Goal: Browse casually

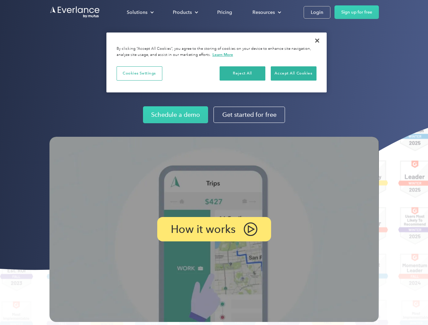
click at [214, 163] on img at bounding box center [213, 229] width 329 height 185
click at [140, 12] on div "Solutions" at bounding box center [137, 12] width 21 height 8
click at [185, 12] on div "Products" at bounding box center [182, 12] width 19 height 8
click at [266, 12] on div "Resources" at bounding box center [263, 12] width 22 height 8
click at [214, 229] on p "How it works" at bounding box center [203, 229] width 65 height 8
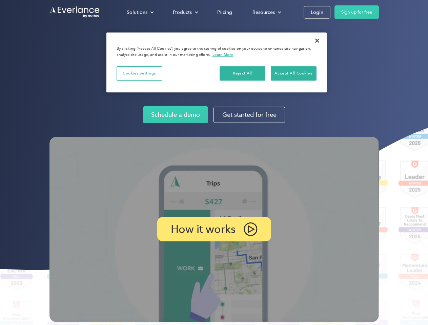
click at [139, 73] on button "Cookies Settings" at bounding box center [140, 73] width 46 height 14
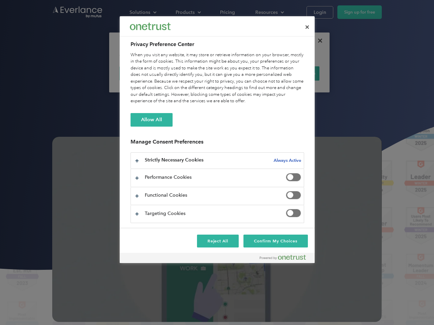
click at [243, 73] on div "When you visit any website, it may store or retrieve information on your browse…" at bounding box center [216, 78] width 173 height 53
click at [293, 73] on div "When you visit any website, it may store or retrieve information on your browse…" at bounding box center [216, 78] width 173 height 53
click at [317, 41] on div at bounding box center [217, 162] width 434 height 325
